Goal: Communication & Community: Answer question/provide support

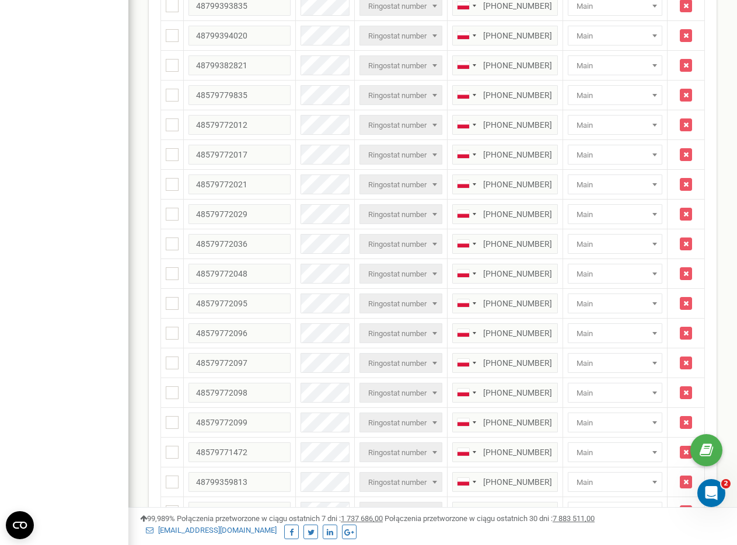
scroll to position [822, 0]
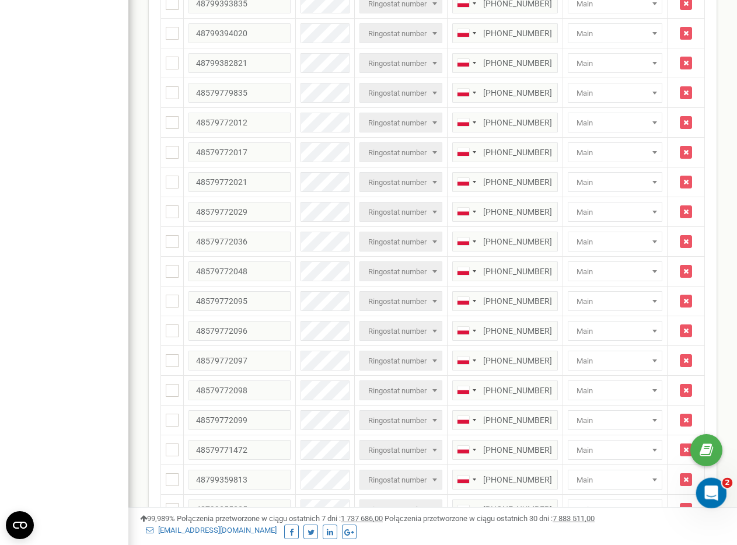
click at [656, 486] on icon "Otwórz komunikator Intercom" at bounding box center [709, 491] width 19 height 19
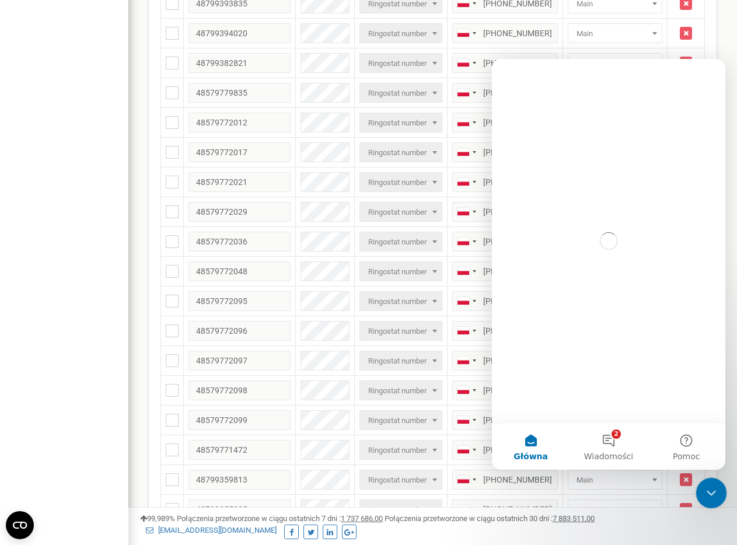
scroll to position [0, 0]
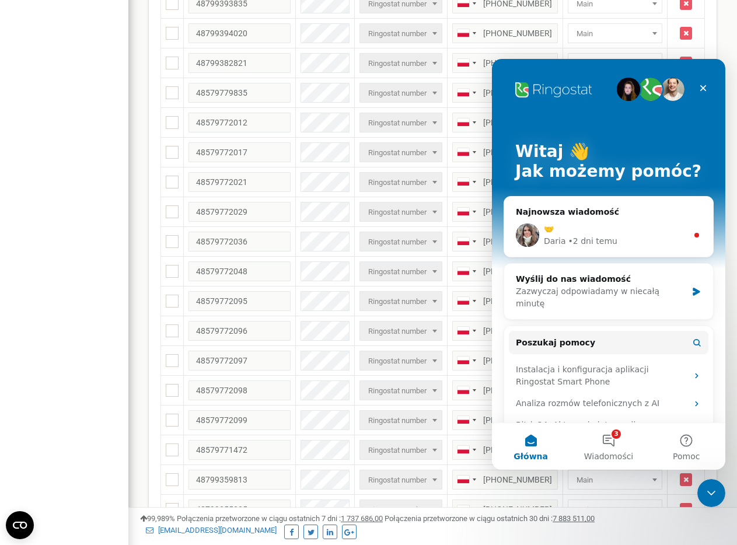
click at [656, 223] on div "🤝" at bounding box center [615, 229] width 143 height 12
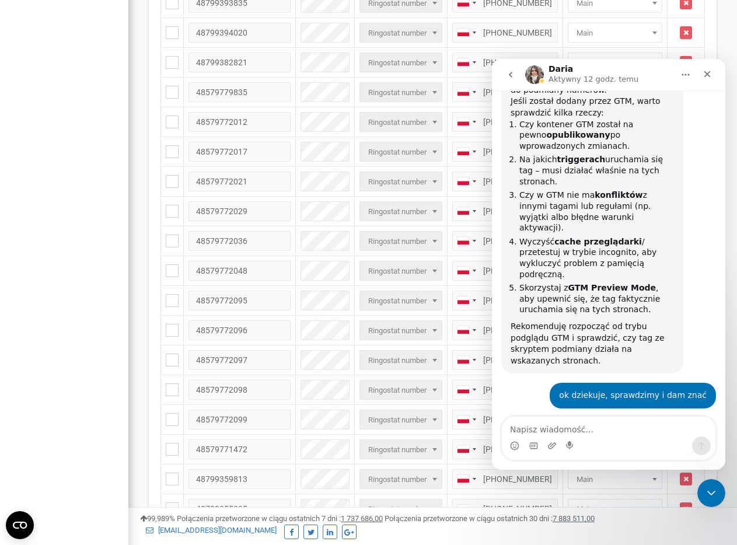
scroll to position [3160, 0]
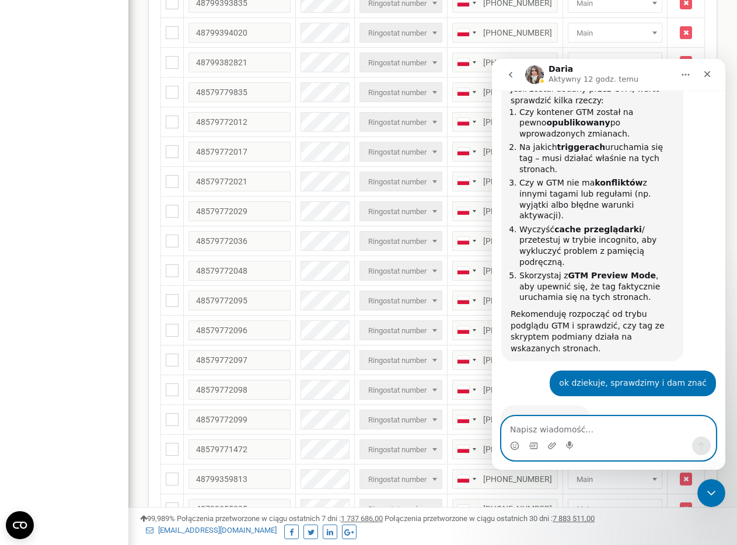
click at [564, 435] on textarea "Napisz wiadomość..." at bounding box center [608, 426] width 213 height 20
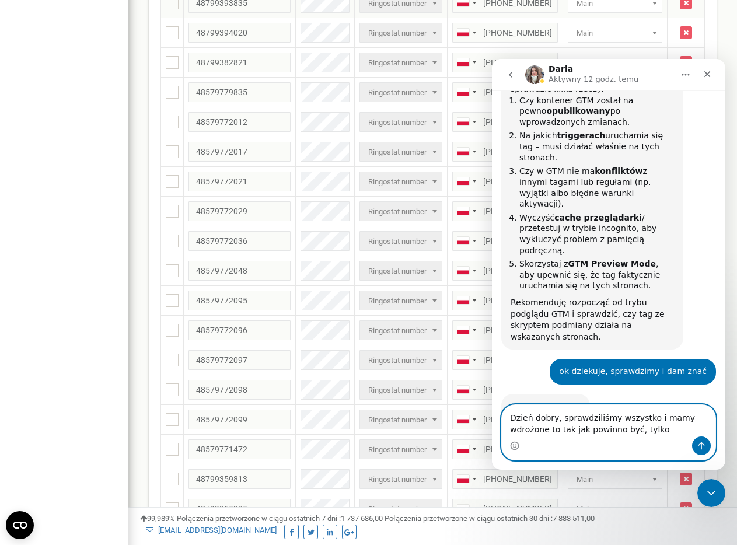
scroll to position [825, 0]
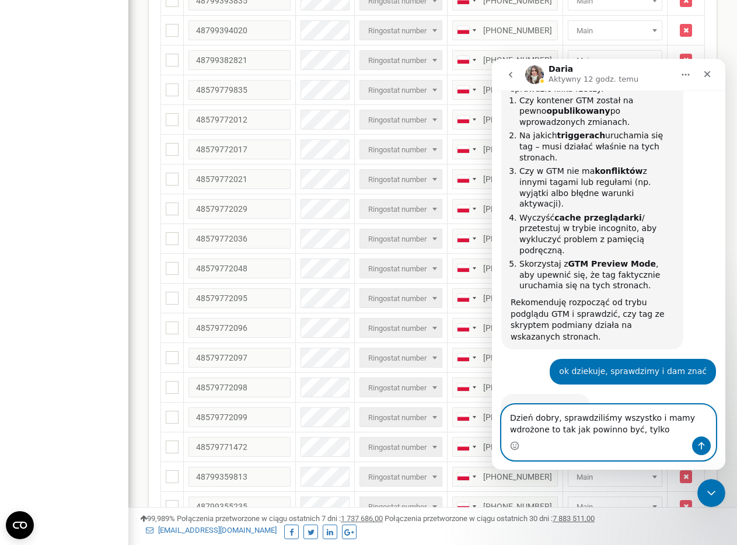
paste textarea "est dodatkowa zgoda na pliki cookie wymagana, ale mamy all pages w GTM"
type textarea "Dzień dobry, sprawdziliśmy wszystko i mamy wdrożone to tak jak powinno być, tyl…"
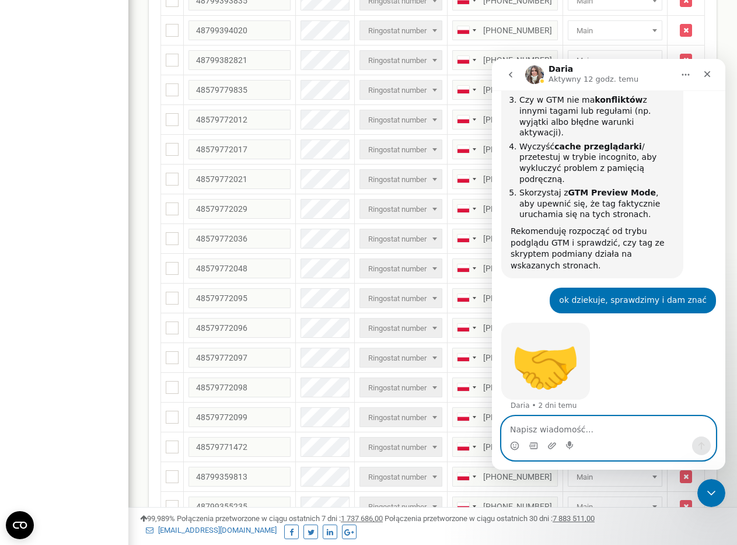
scroll to position [3245, 0]
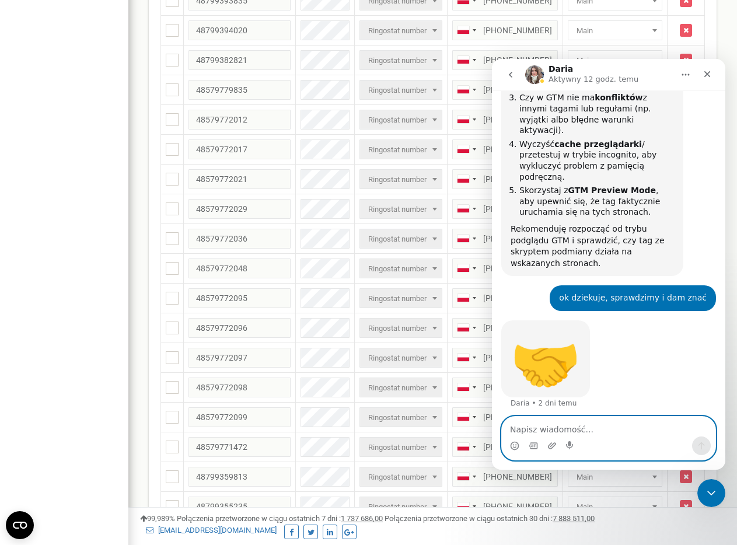
click at [576, 426] on textarea "Napisz wiadomość..." at bounding box center [608, 426] width 213 height 20
click at [551, 446] on icon "Załaduj załącznik" at bounding box center [552, 445] width 8 height 6
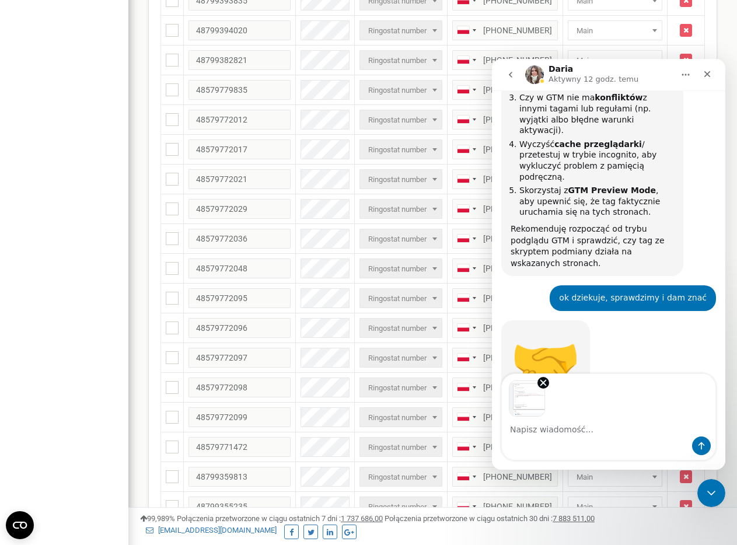
scroll to position [3288, 0]
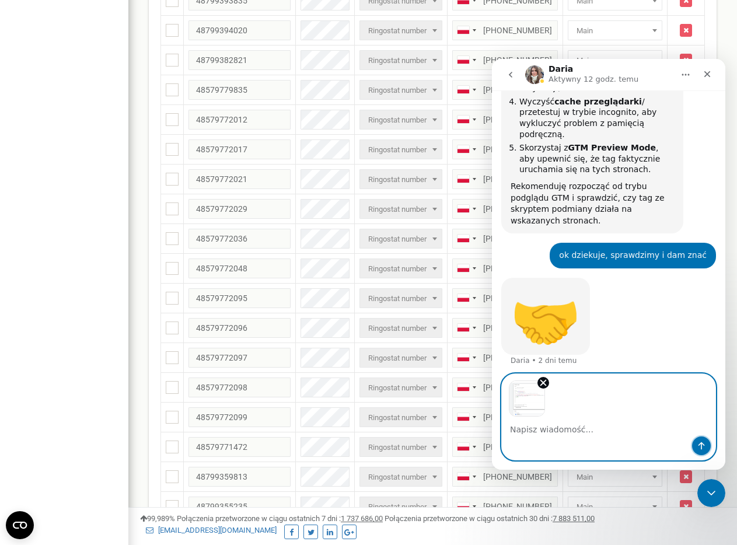
click at [656, 444] on button "Wyślij wiadomość…" at bounding box center [701, 445] width 19 height 19
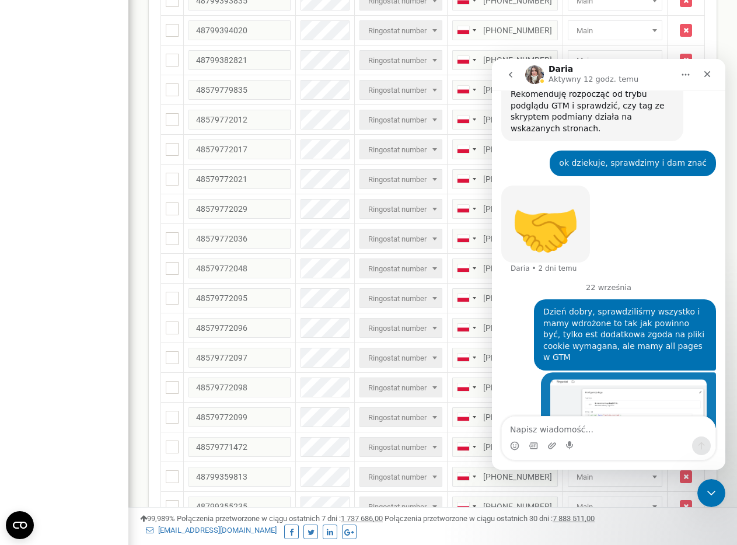
scroll to position [3381, 0]
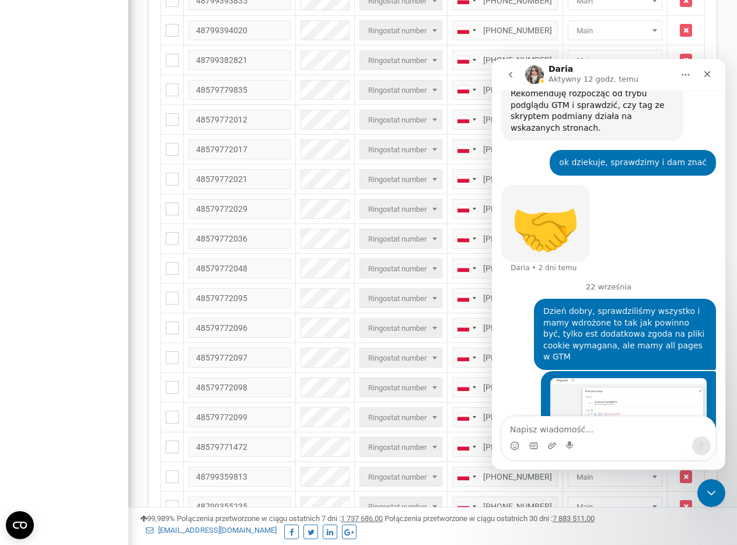
click at [597, 428] on textarea "Napisz wiadomość..." at bounding box center [608, 426] width 213 height 20
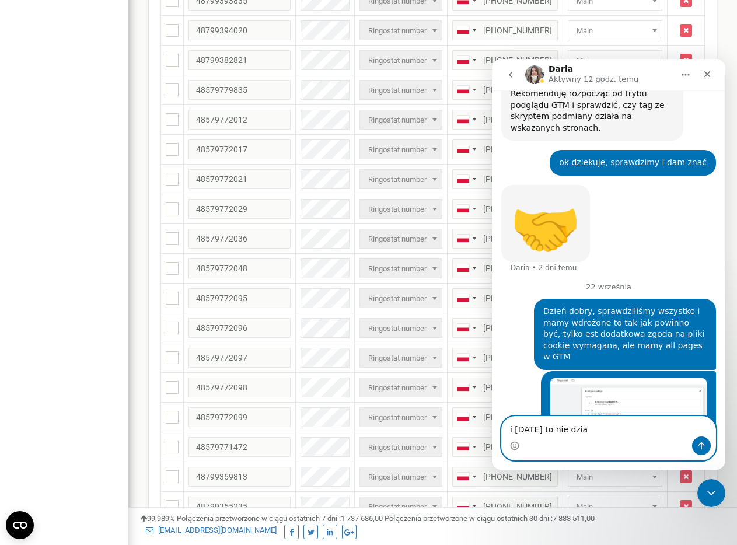
click at [602, 427] on textarea "i [DATE] to nie dzia" at bounding box center [608, 426] width 213 height 20
type textarea "i [DATE] to nie działa"
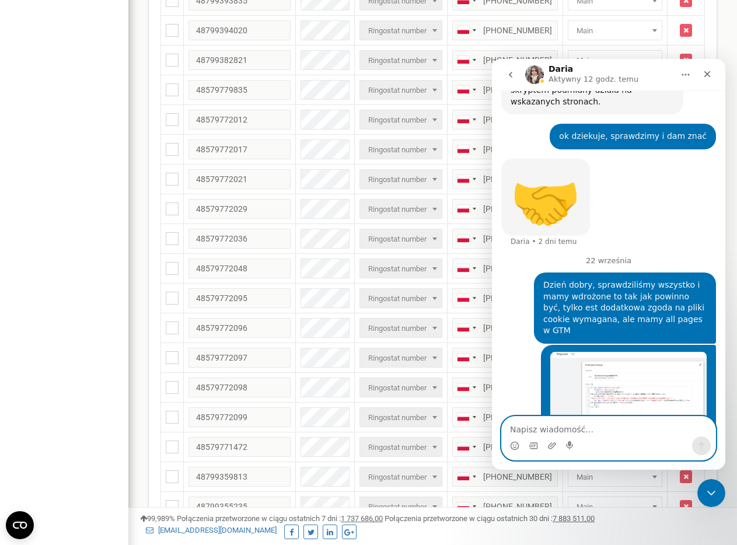
click at [595, 428] on textarea "Napisz wiadomość..." at bounding box center [608, 426] width 213 height 20
type textarea "czy jesteście w stanie pomóc? :)"
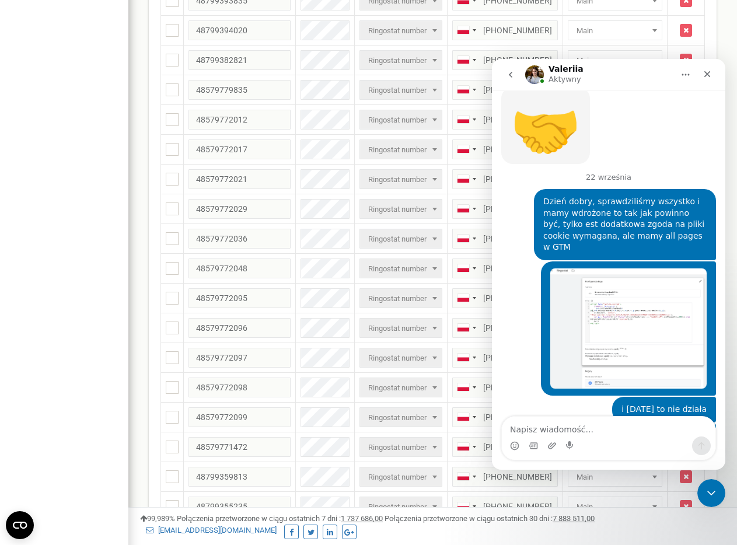
scroll to position [3492, 0]
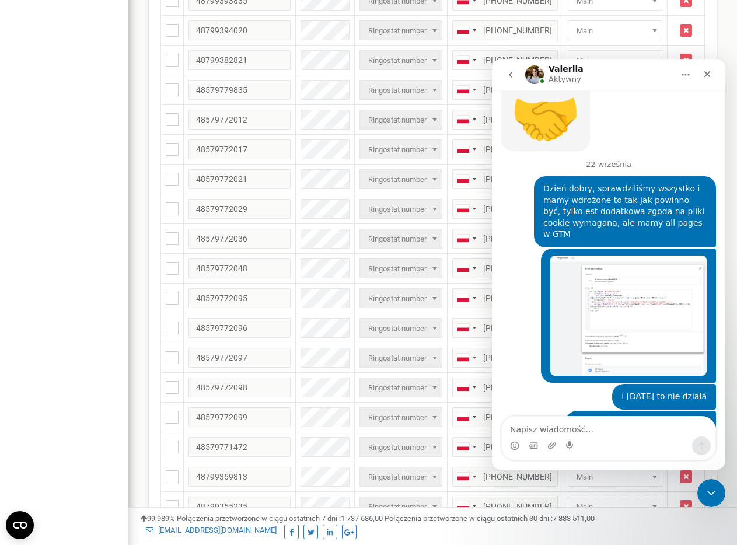
drag, startPoint x: 537, startPoint y: 382, endPoint x: 502, endPoint y: 367, distance: 38.1
click at [502, 445] on div "Witam! czy udało sie sprawdzić GTM preview mode? [GEOGRAPHIC_DATA][PERSON_NAME]…" at bounding box center [592, 469] width 182 height 48
copy div "czy udało sie sprawdzić GTM preview mode?"
click at [598, 464] on div "czy udało sie sprawdzić GTM preview mode?" at bounding box center [591, 475] width 163 height 23
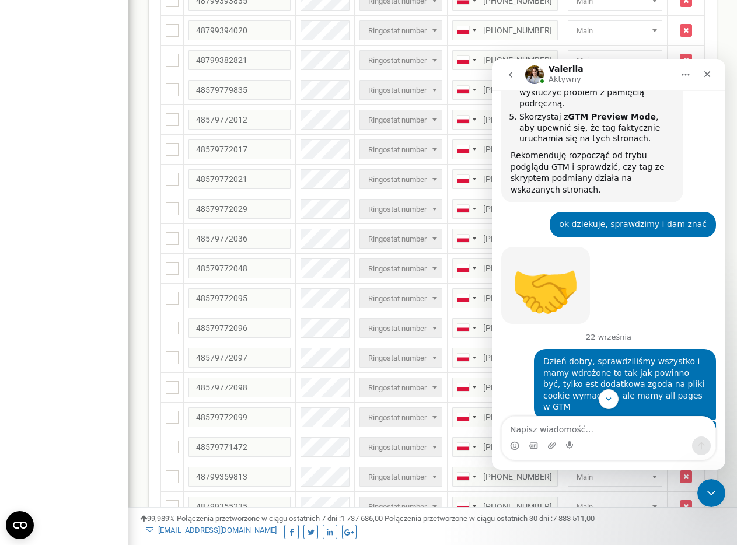
scroll to position [3346, 0]
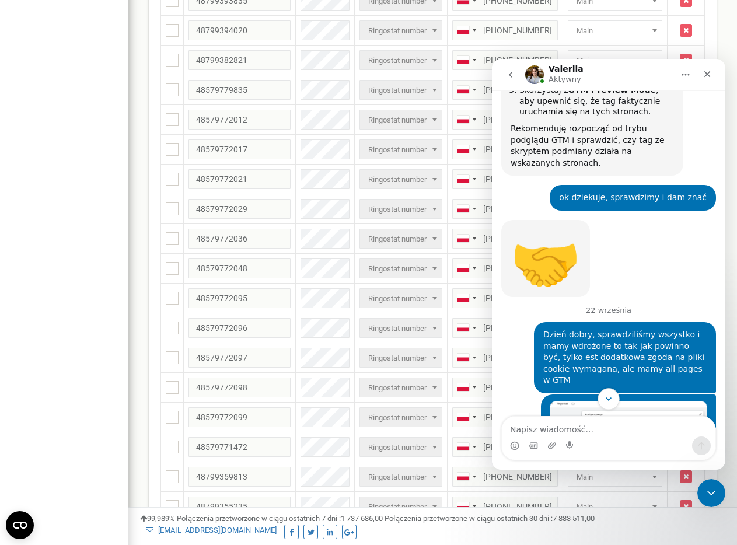
click at [611, 399] on icon "Scroll to bottom" at bounding box center [608, 399] width 10 height 10
click at [611, 399] on div "Codziennie Ringostat pomaga firmom efektywniej zarządzać budżetami reklamowymi …" at bounding box center [608, 258] width 233 height 337
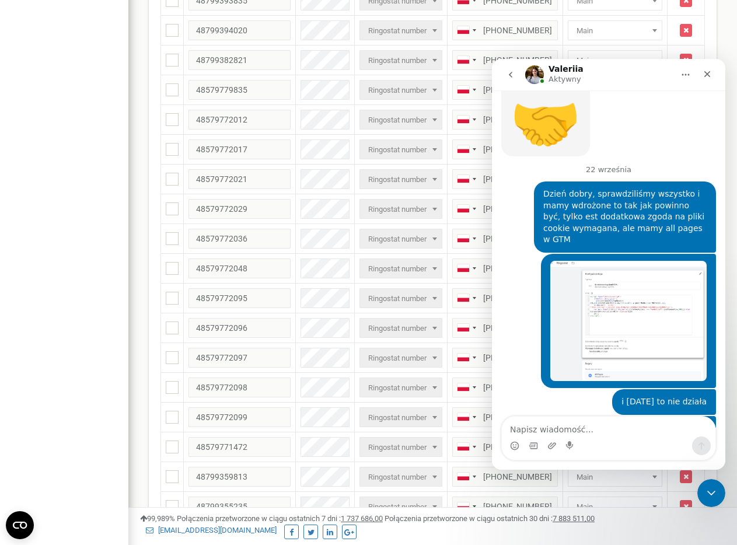
scroll to position [3492, 0]
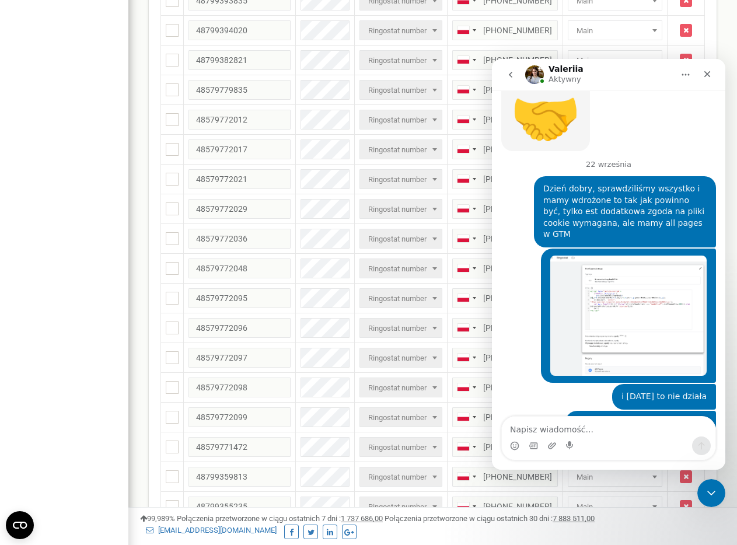
click at [609, 443] on div "Komunikator Intercom" at bounding box center [608, 445] width 213 height 19
click at [562, 428] on textarea "Napisz wiadomość..." at bounding box center [608, 426] width 213 height 20
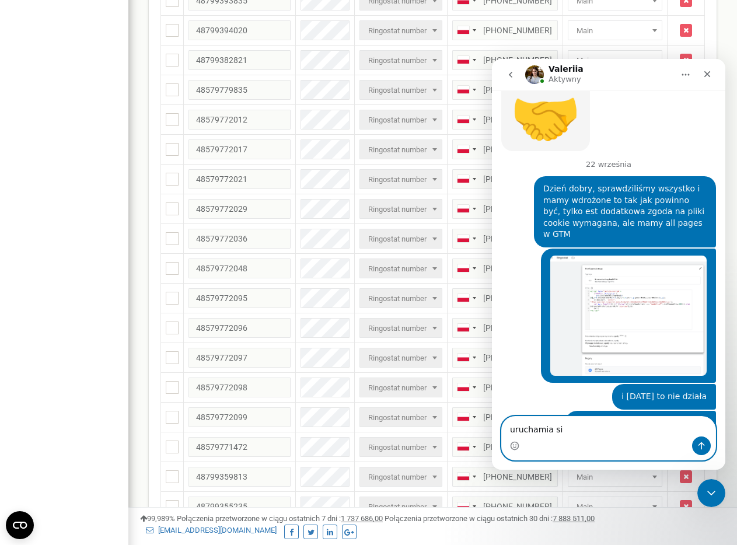
type textarea "uruchamia się"
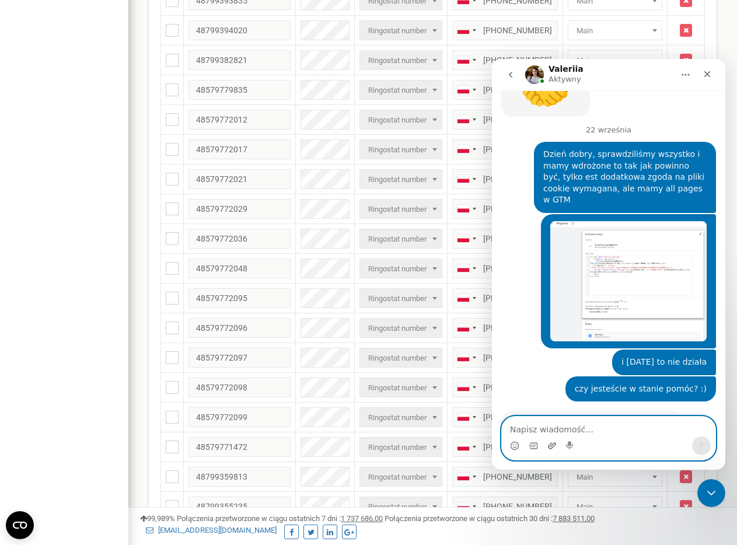
click at [552, 443] on icon "Załaduj załącznik" at bounding box center [551, 445] width 9 height 9
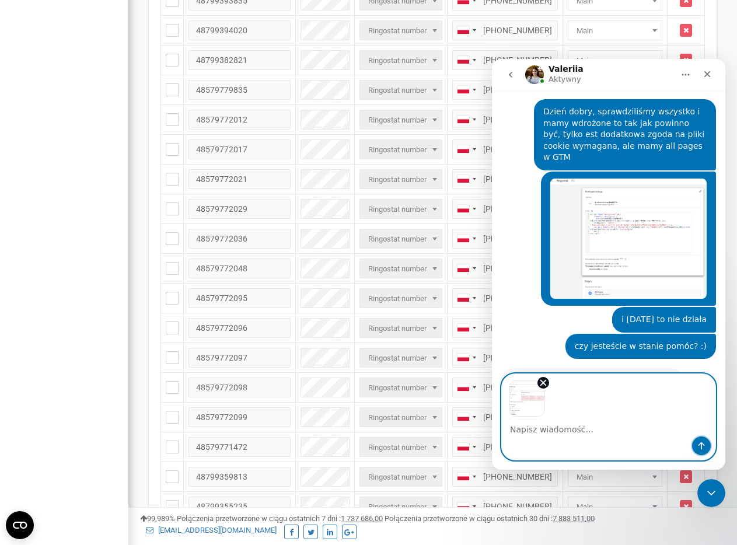
click at [656, 443] on icon "Wyślij wiadomość…" at bounding box center [700, 445] width 9 height 9
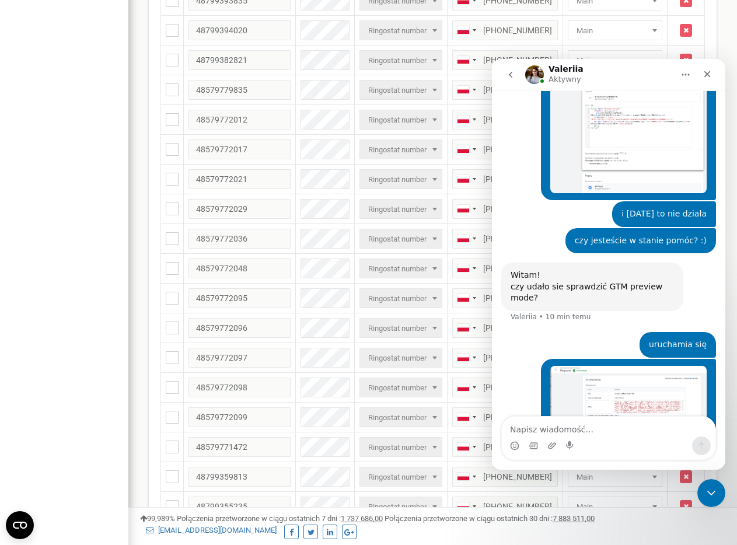
scroll to position [3672, 0]
